Goal: Find contact information: Find contact information

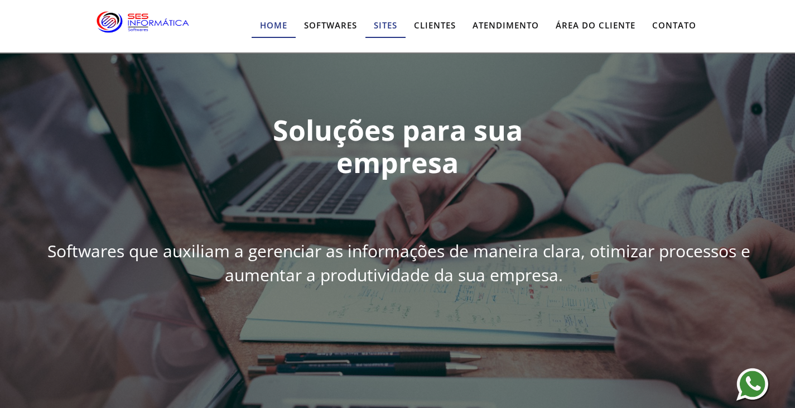
drag, startPoint x: 210, startPoint y: 88, endPoint x: 510, endPoint y: 119, distance: 301.3
click at [406, 38] on li "Sites" at bounding box center [386, 26] width 40 height 24
click at [464, 38] on link "Atendimento" at bounding box center [505, 26] width 83 height 24
click at [644, 38] on link "Contato" at bounding box center [674, 26] width 61 height 24
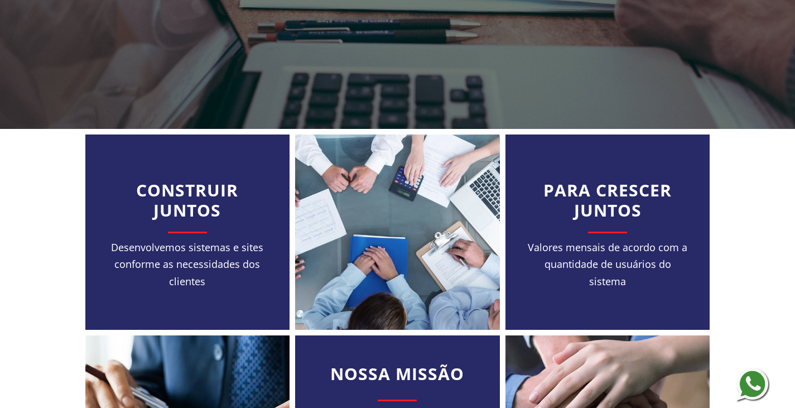
scroll to position [335, 0]
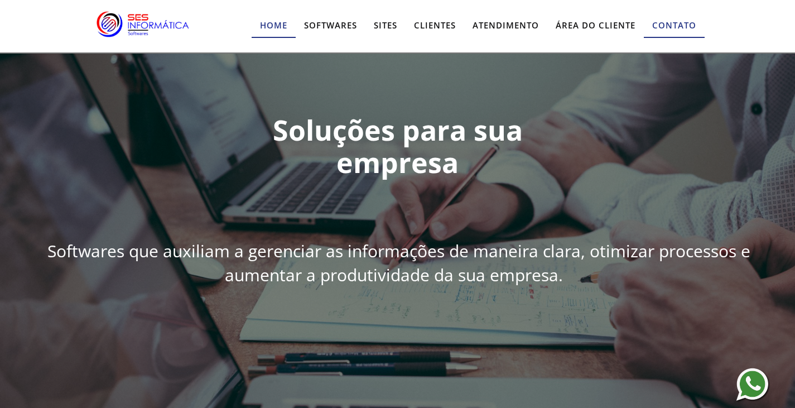
click at [667, 20] on link "Contato" at bounding box center [674, 26] width 61 height 24
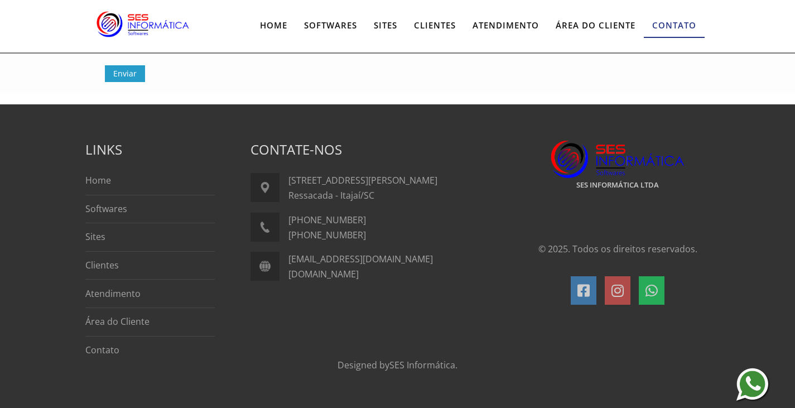
scroll to position [449, 0]
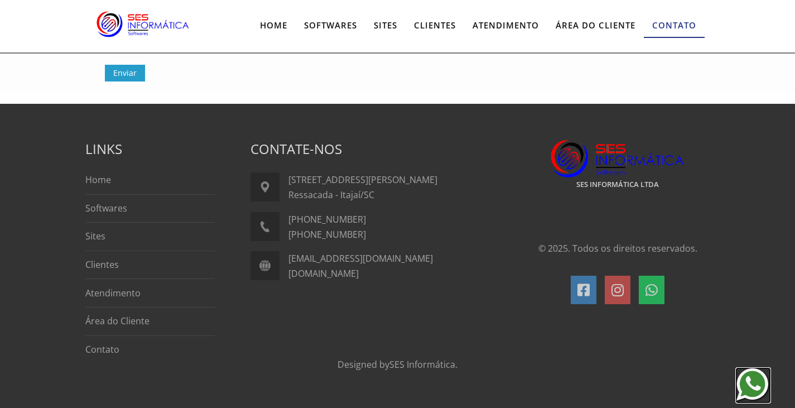
click at [755, 391] on img at bounding box center [754, 385] width 36 height 36
drag, startPoint x: 180, startPoint y: 289, endPoint x: 165, endPoint y: 292, distance: 16.0
click at [180, 289] on p "Atendimento" at bounding box center [149, 293] width 129 height 15
click at [130, 299] on p "Atendimento" at bounding box center [149, 293] width 129 height 15
click at [131, 297] on link "Atendimento" at bounding box center [112, 293] width 55 height 12
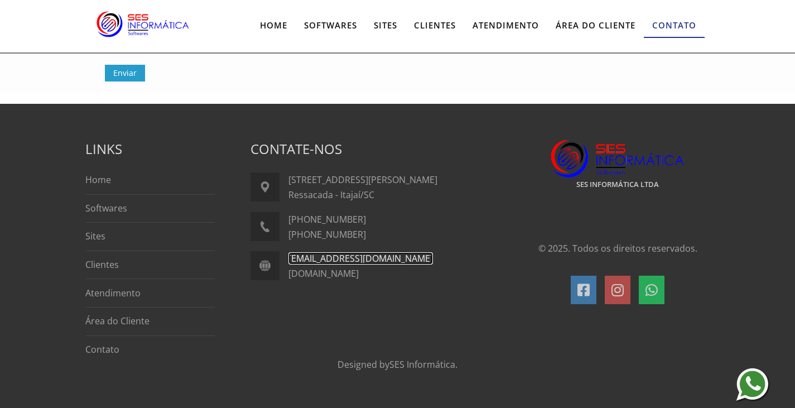
click at [318, 262] on link "[EMAIL_ADDRESS][DOMAIN_NAME]" at bounding box center [361, 258] width 145 height 12
click at [552, 122] on div "SES INFORMÁTICA LTDA © 2025. Todos os direitos reservados." at bounding box center [618, 248] width 220 height 253
